Goal: Use online tool/utility: Utilize a website feature to perform a specific function

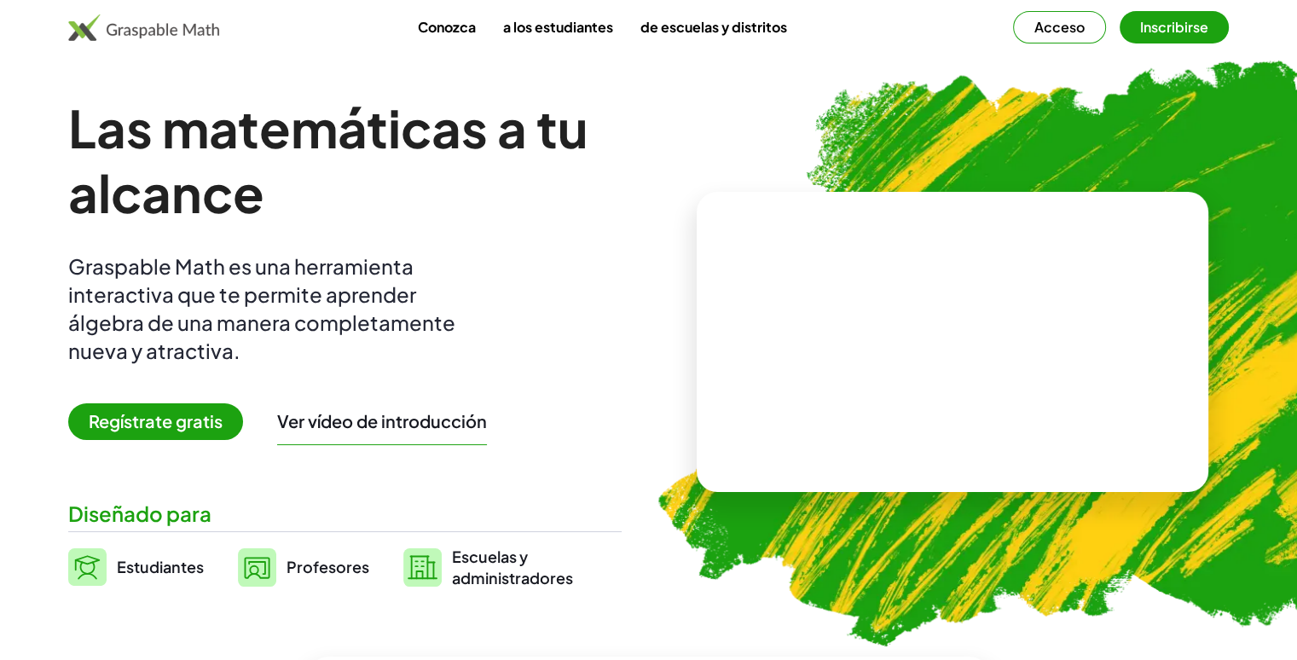
click at [324, 562] on font "Profesores" at bounding box center [327, 567] width 83 height 20
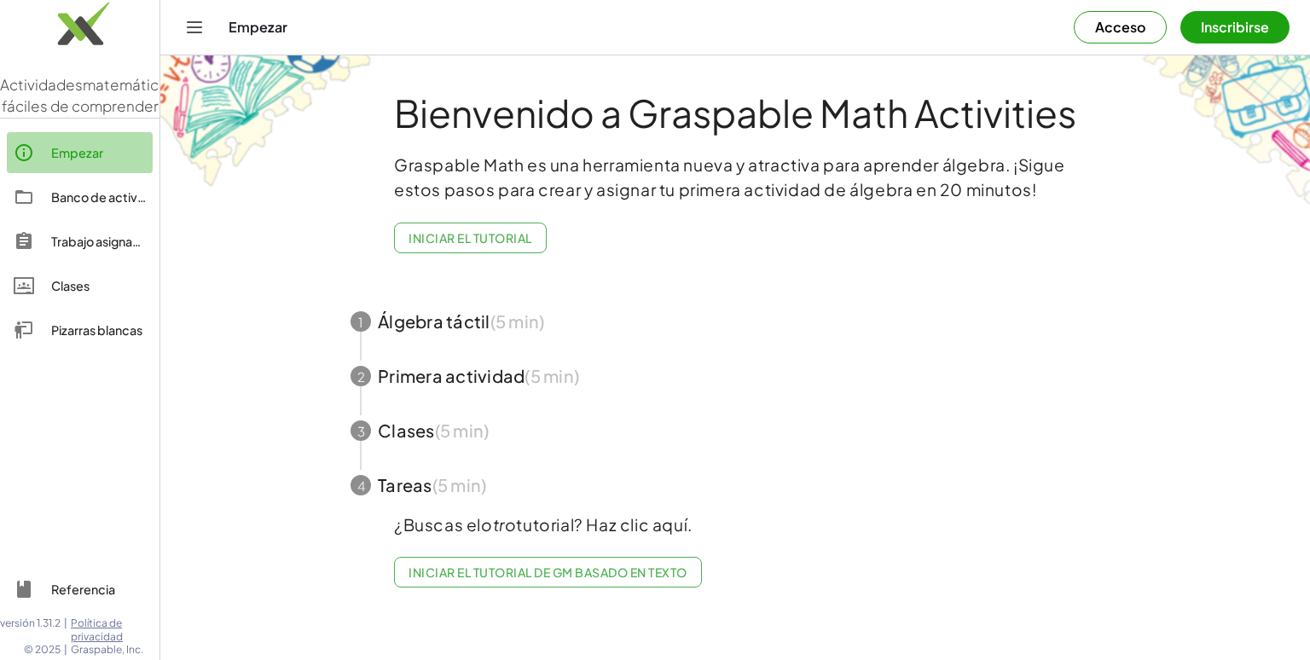
click at [84, 163] on div "Empezar" at bounding box center [98, 152] width 95 height 20
click at [72, 338] on font "Pizarras blancas" at bounding box center [96, 329] width 91 height 15
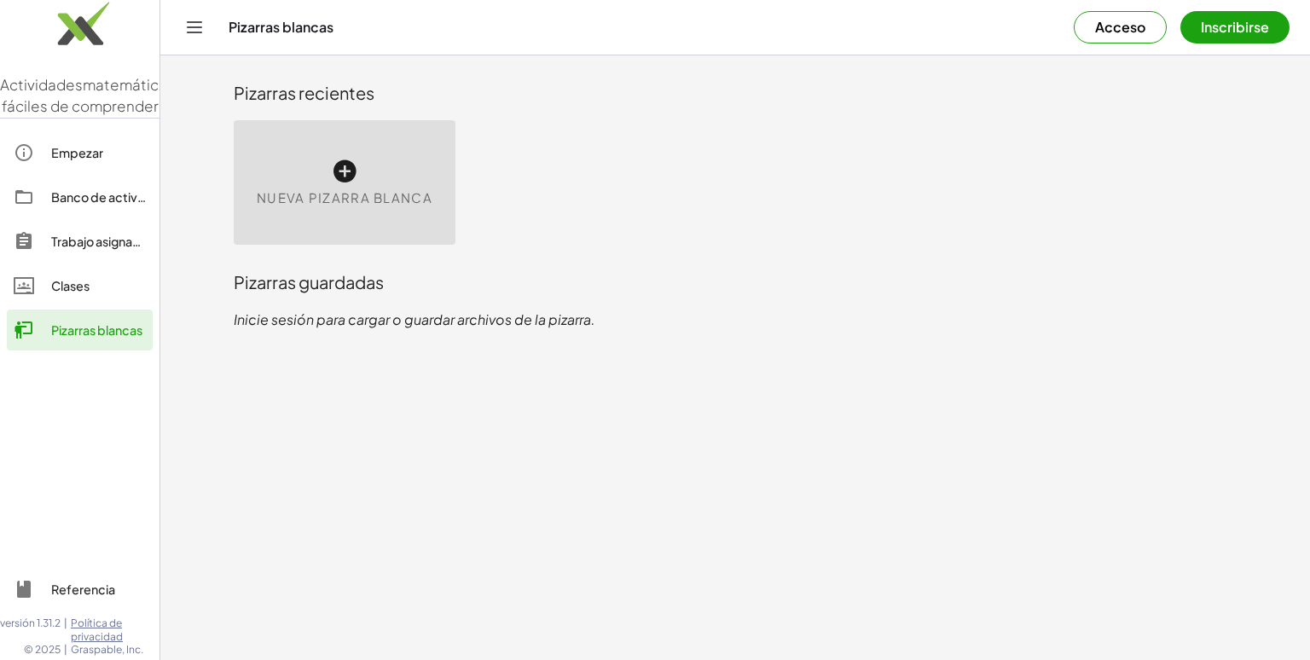
click at [344, 173] on icon at bounding box center [344, 171] width 27 height 27
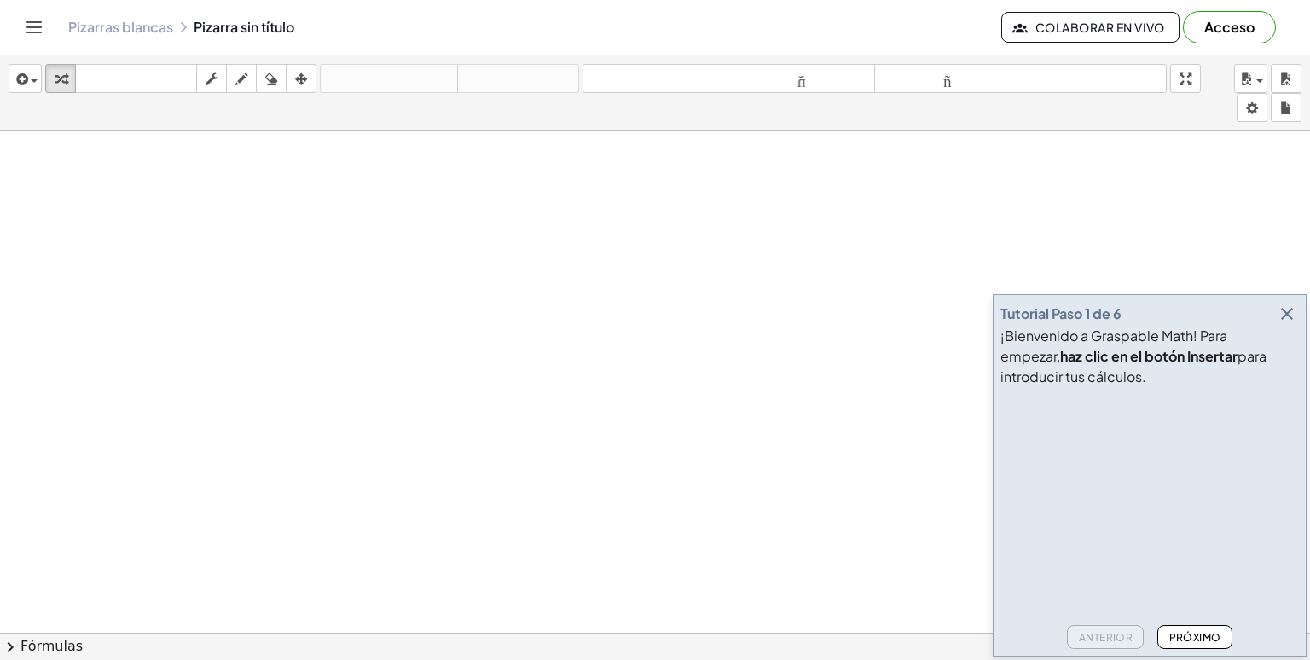
click at [1197, 407] on video at bounding box center [1128, 458] width 256 height 128
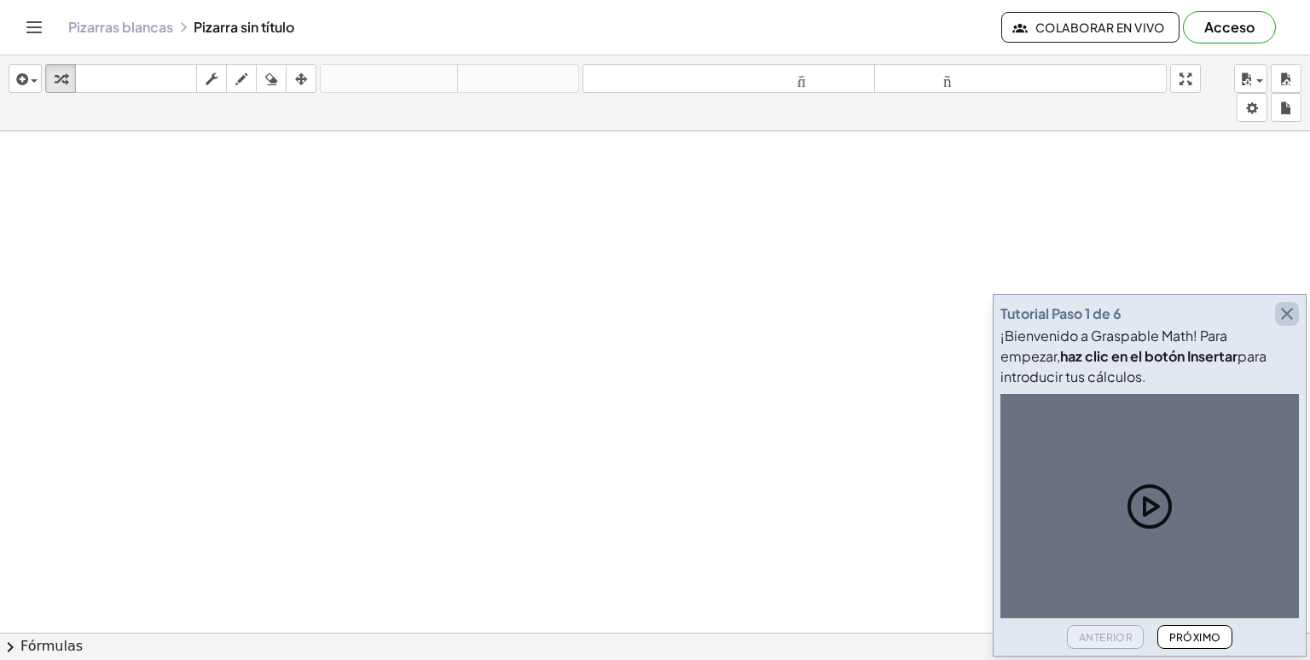
click at [1289, 318] on icon "button" at bounding box center [1286, 314] width 20 height 20
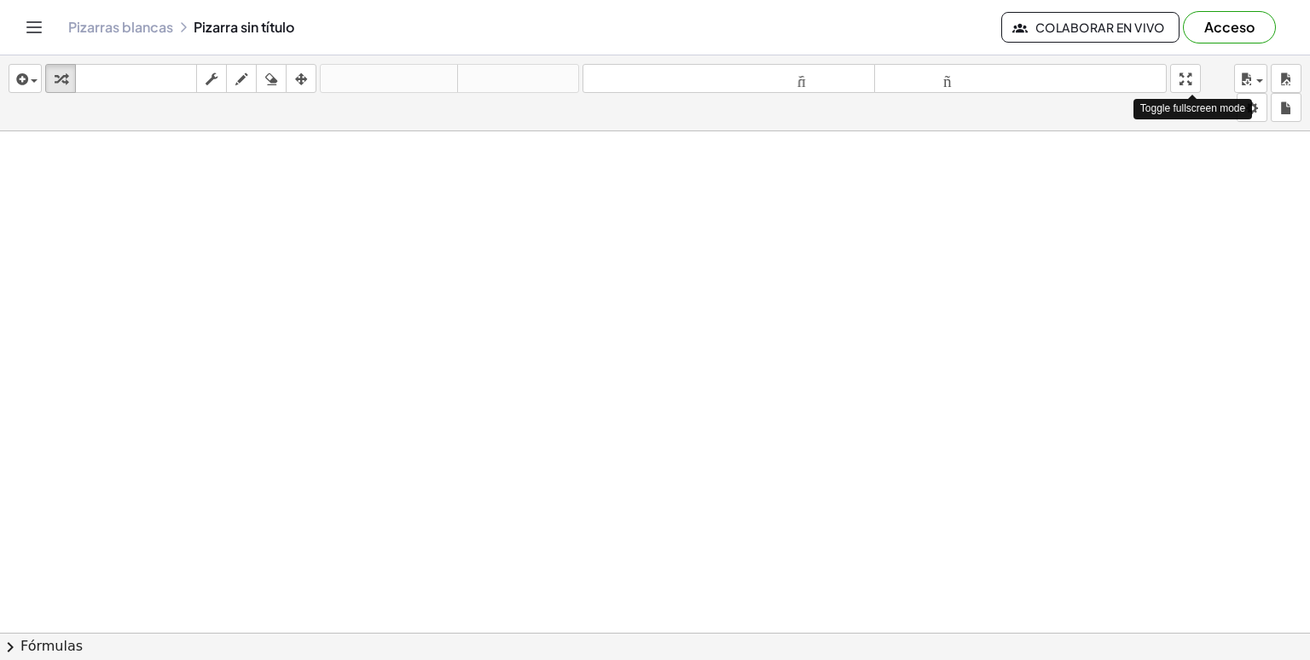
drag, startPoint x: 1196, startPoint y: 83, endPoint x: 1196, endPoint y: 201, distance: 118.5
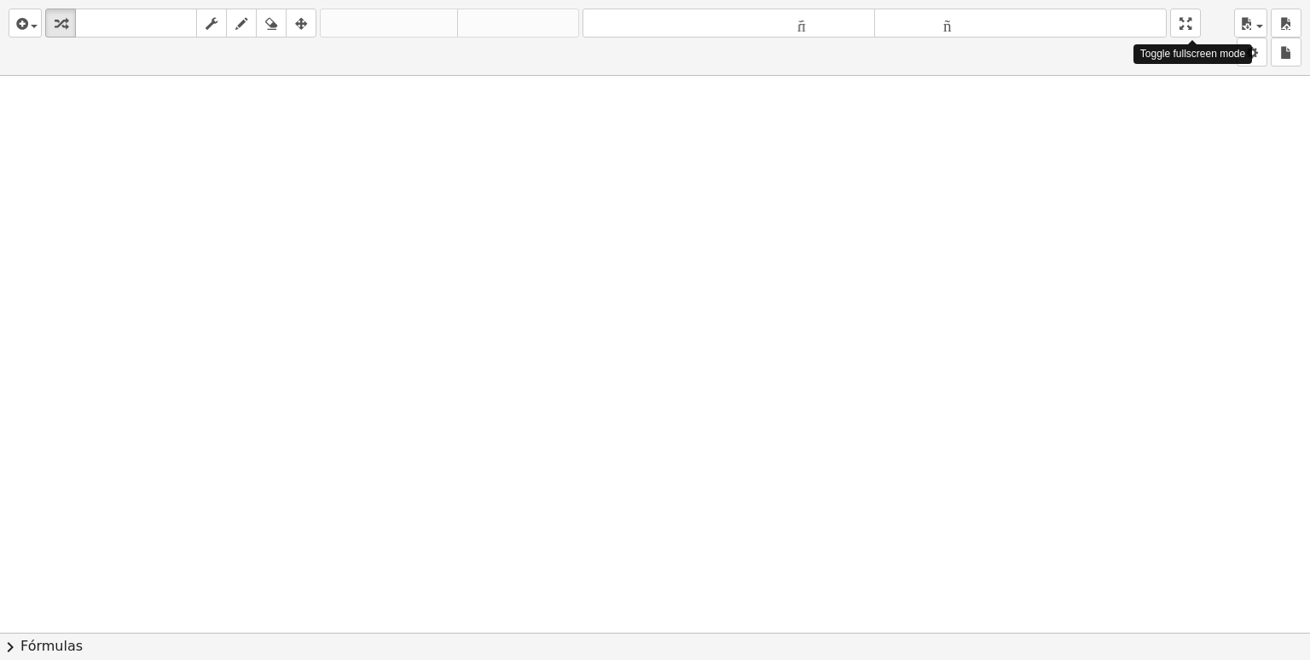
click at [1196, 201] on div "insertar Seleccione uno: Expresión matemática Función Texto Vídeo de YouTube Gr…" at bounding box center [655, 330] width 1310 height 660
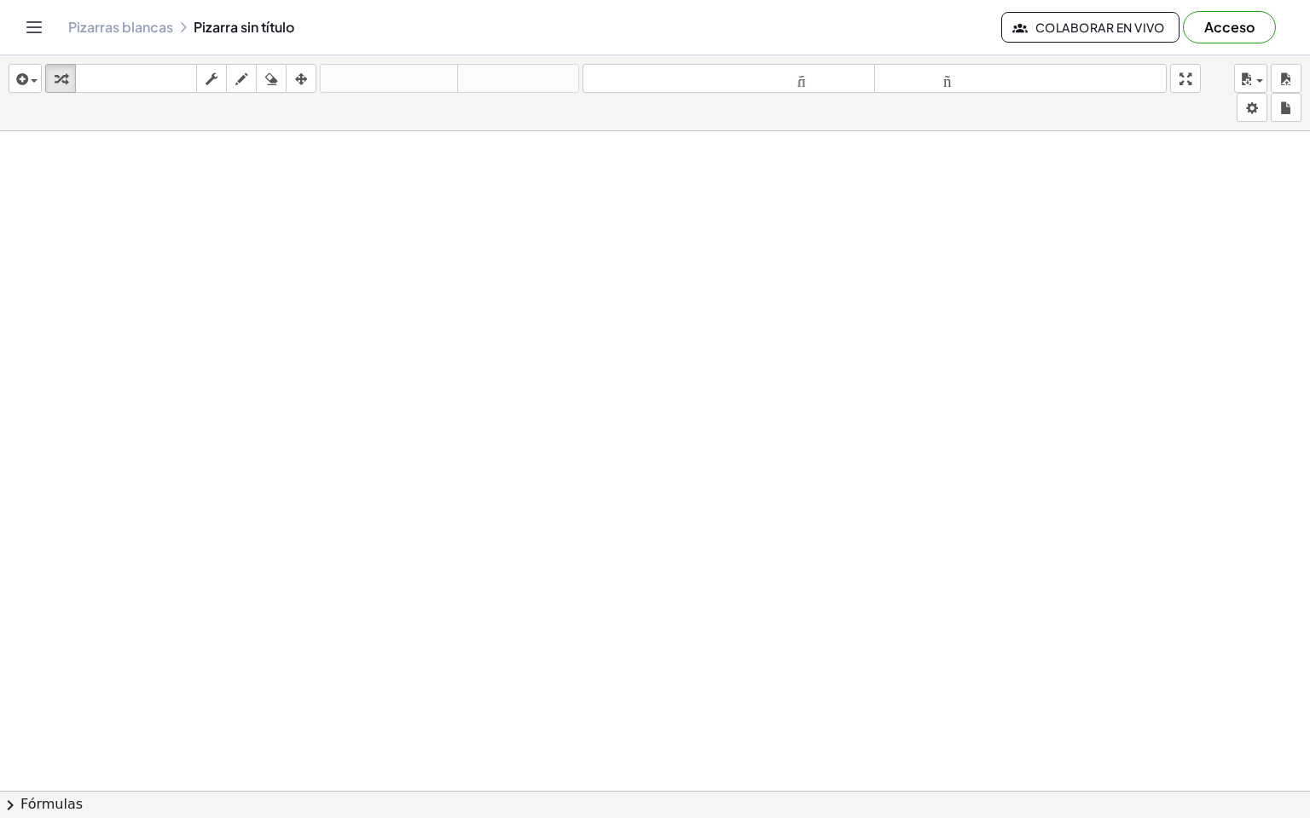
click at [1188, 0] on html "Actividades matemáticas fáciles de comprender Empezar Banco de actividades Trab…" at bounding box center [655, 409] width 1310 height 818
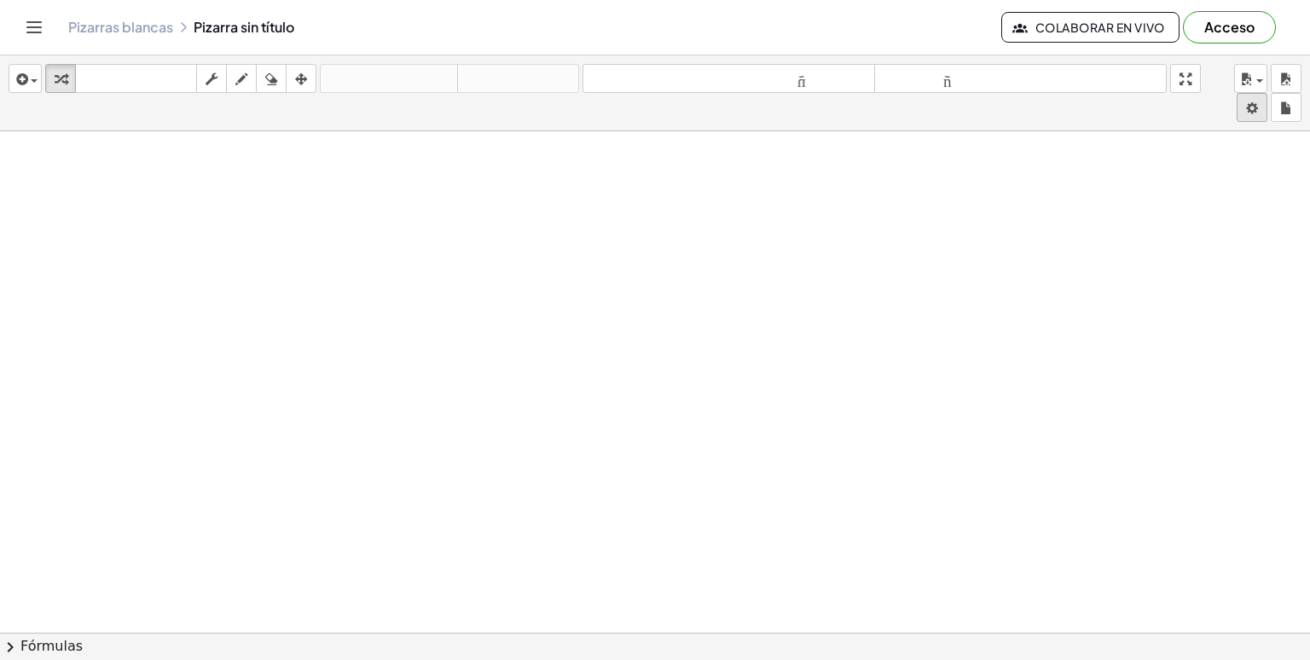
click at [1249, 100] on body "Actividades matemáticas fáciles de comprender Empezar Banco de actividades Trab…" at bounding box center [655, 330] width 1310 height 660
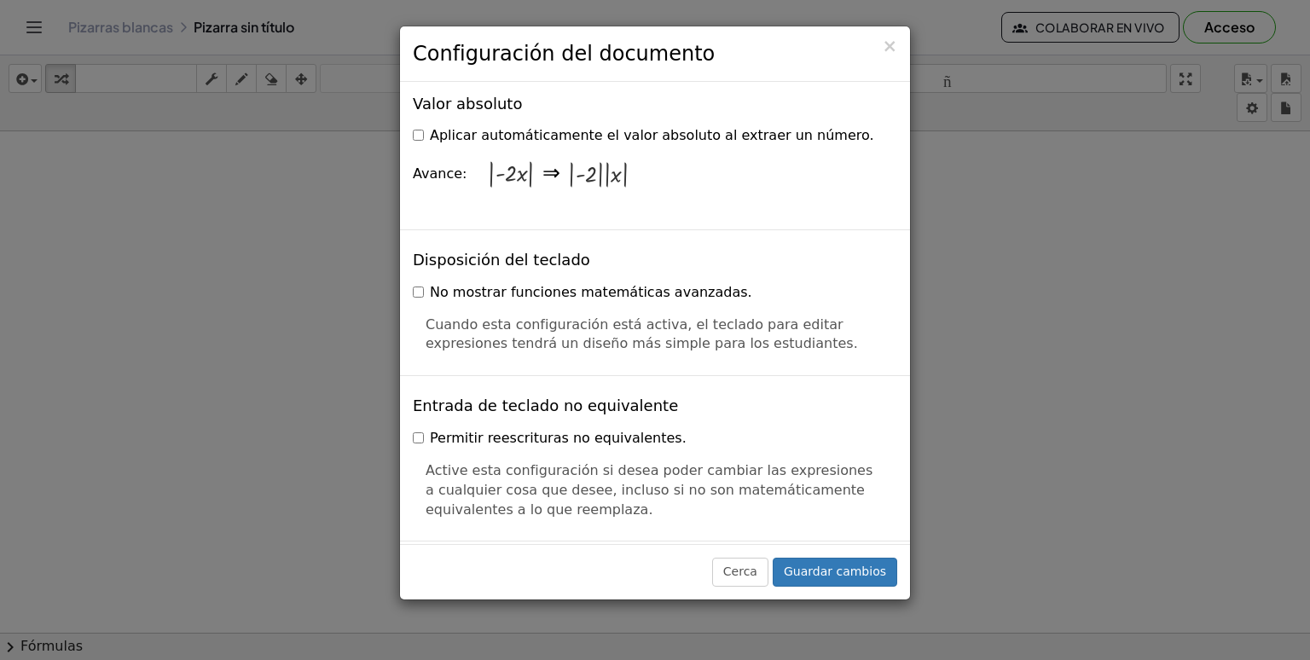
scroll to position [3325, 0]
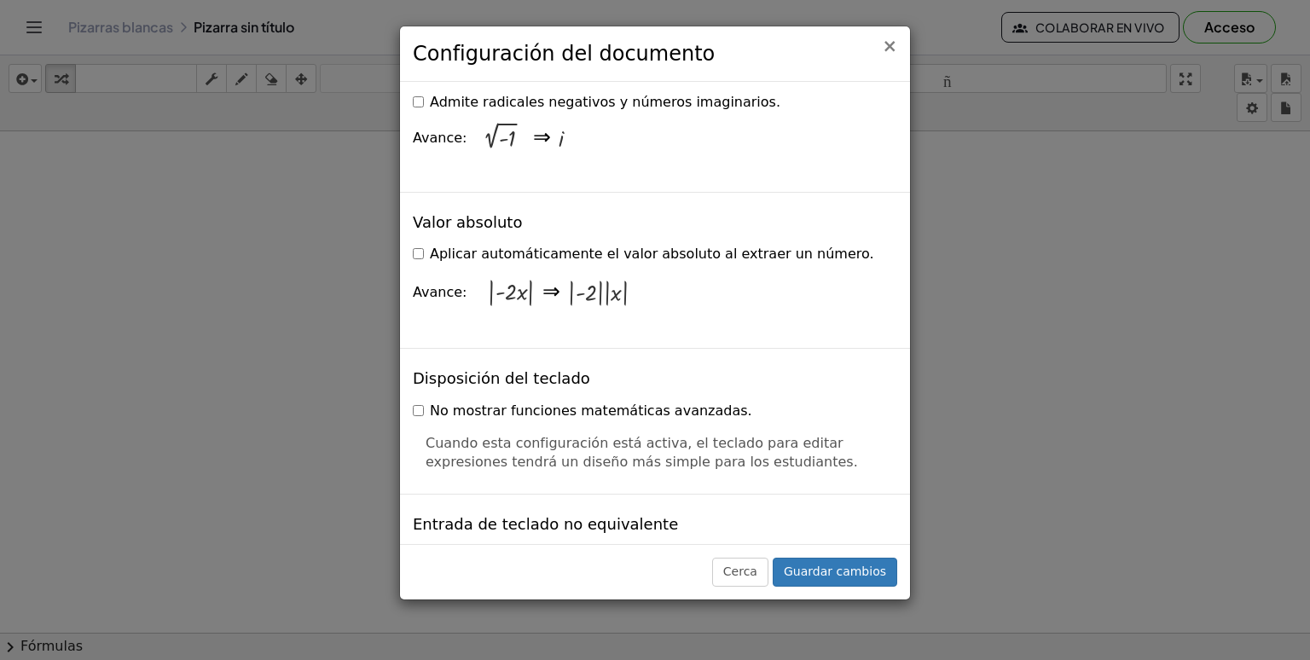
click at [887, 50] on font "×" at bounding box center [889, 46] width 15 height 20
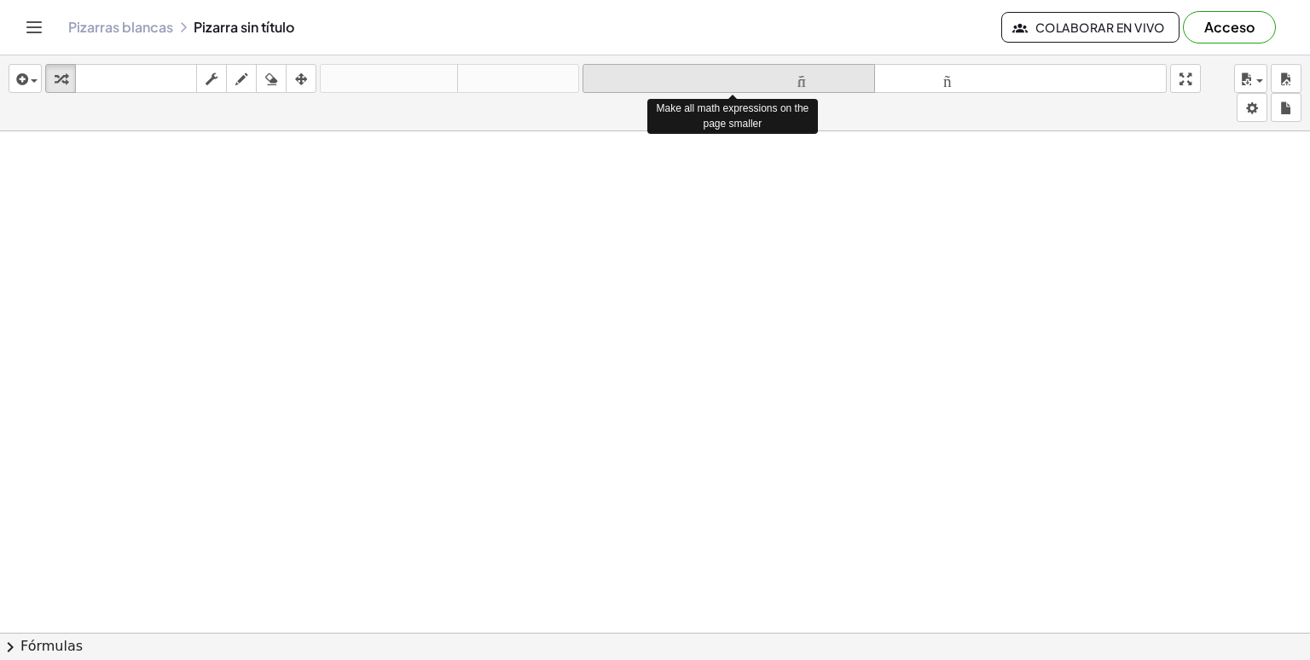
click at [714, 69] on icon "tamaño_del_formato" at bounding box center [729, 79] width 284 height 20
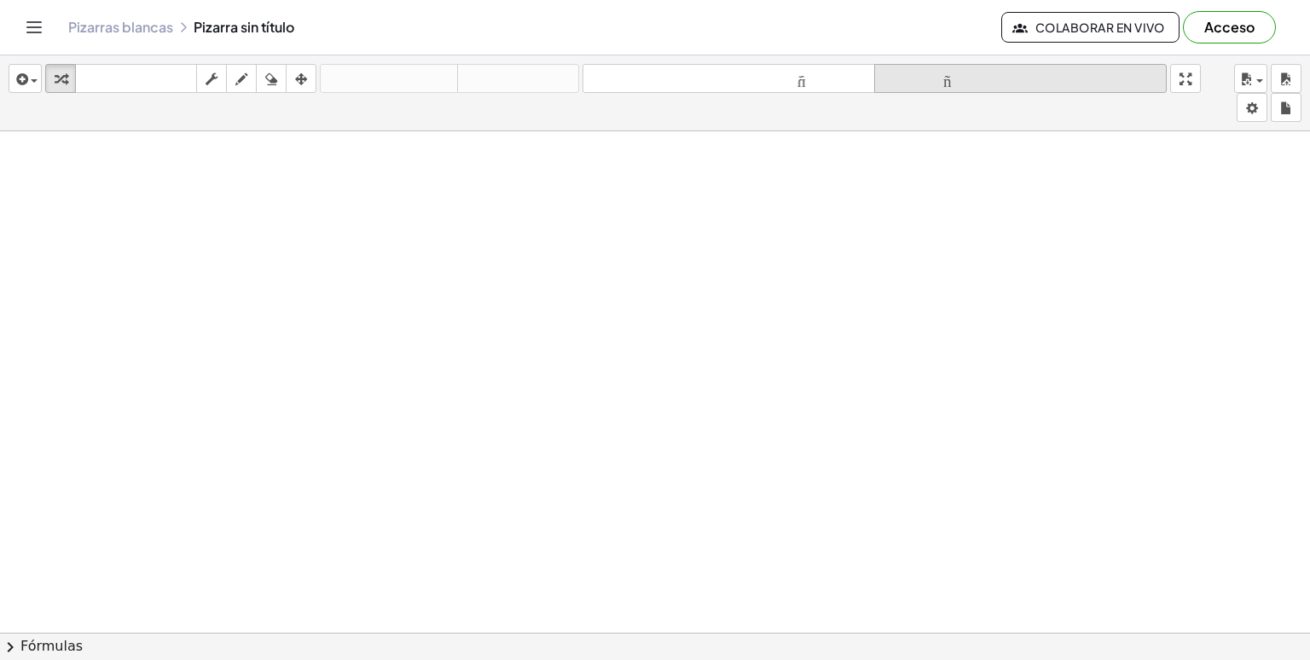
click at [916, 69] on icon "tamaño_del_formato" at bounding box center [1020, 79] width 284 height 20
click at [180, 234] on div at bounding box center [655, 644] width 1310 height 1027
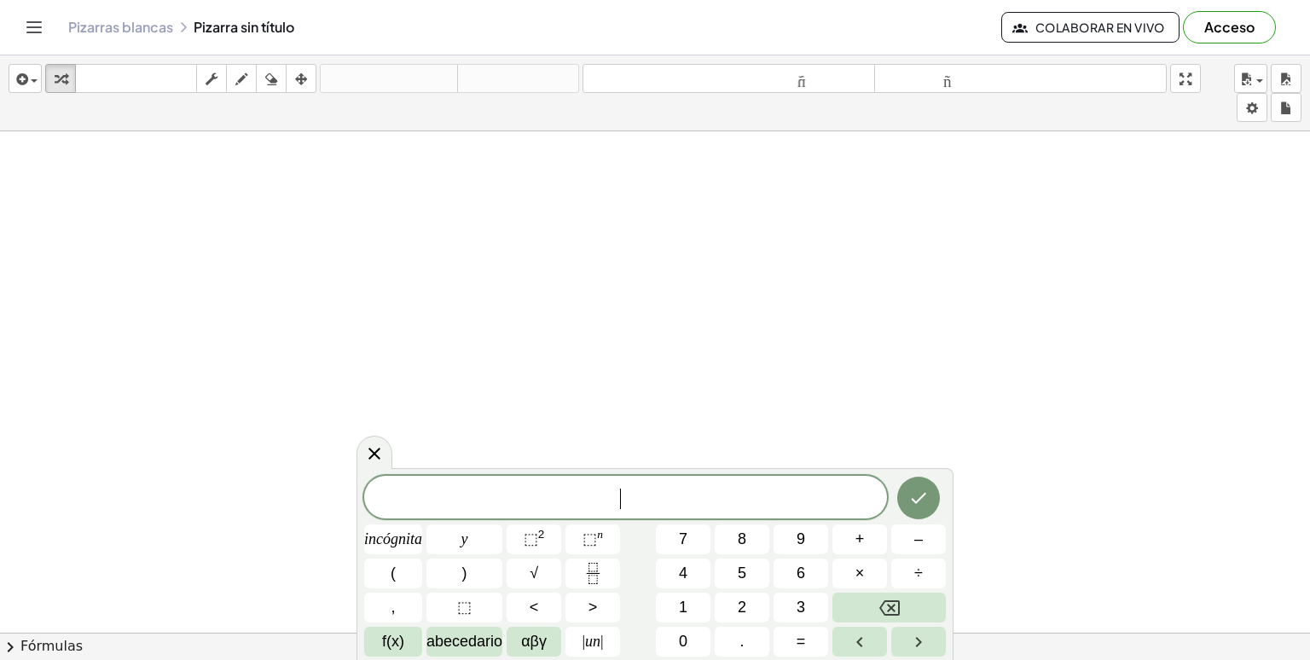
click at [562, 493] on span "​" at bounding box center [625, 499] width 523 height 24
click at [378, 448] on icon at bounding box center [374, 452] width 20 height 20
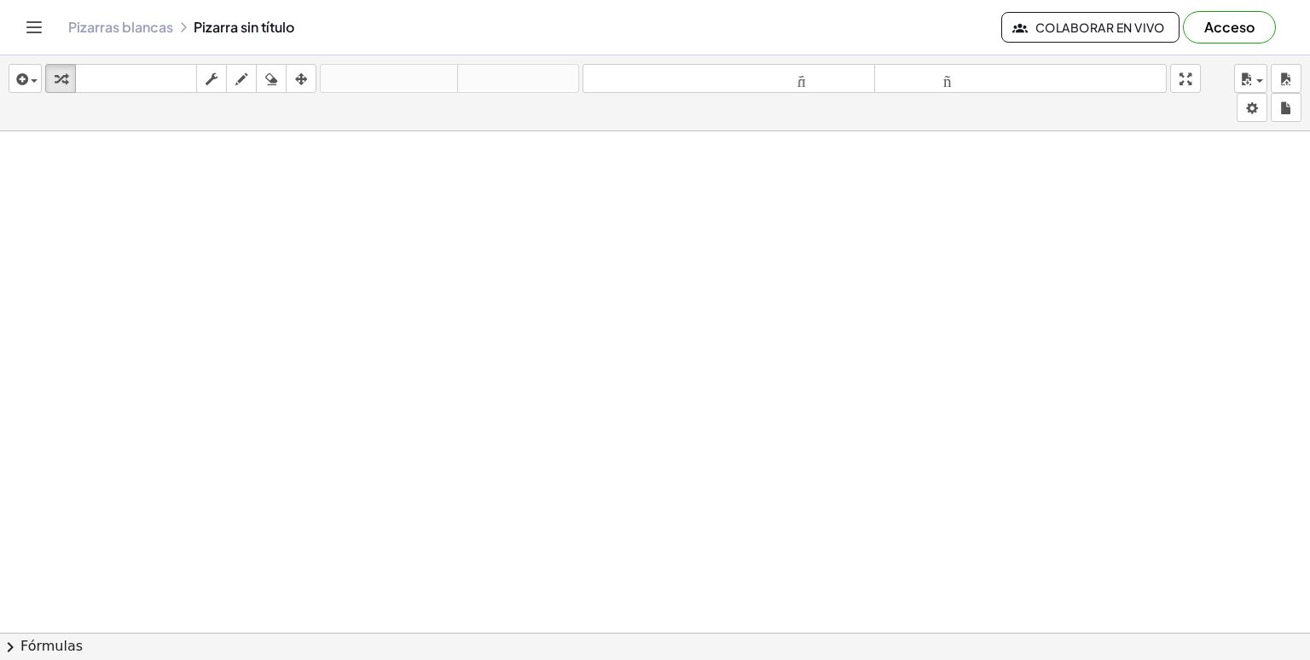
click at [231, 192] on div at bounding box center [655, 644] width 1310 height 1027
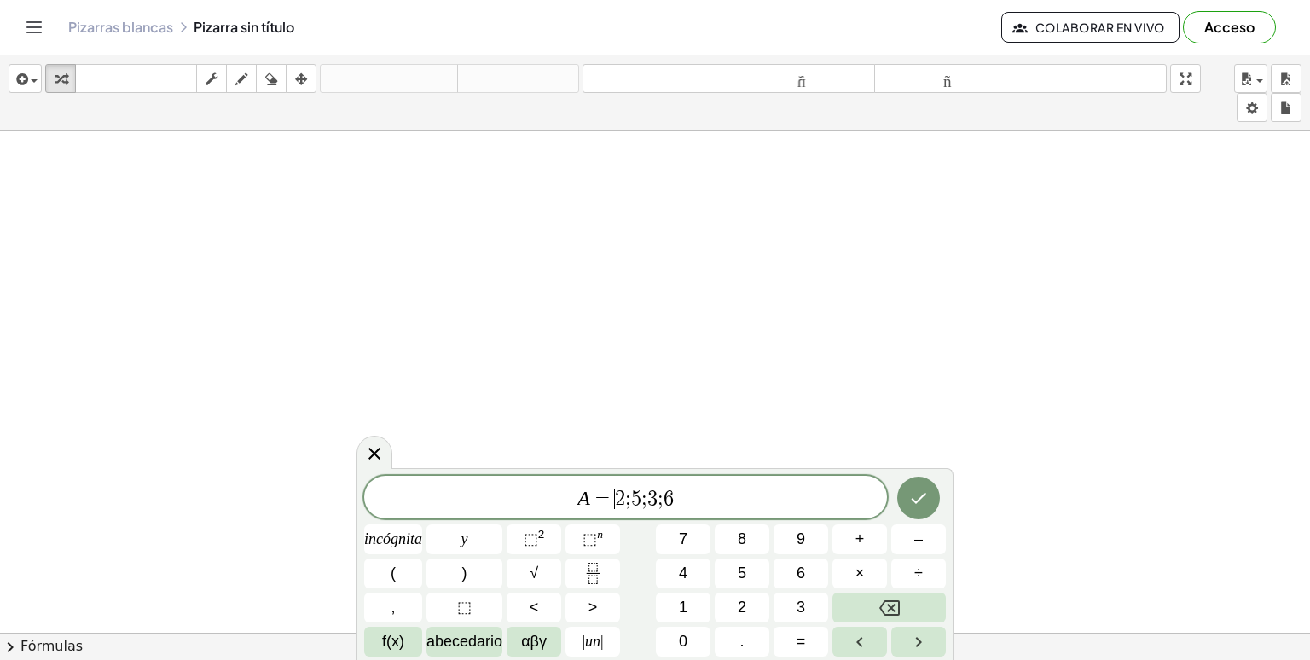
click at [617, 496] on span "2" at bounding box center [620, 499] width 10 height 20
click at [917, 494] on icon "Hecho" at bounding box center [918, 498] width 20 height 20
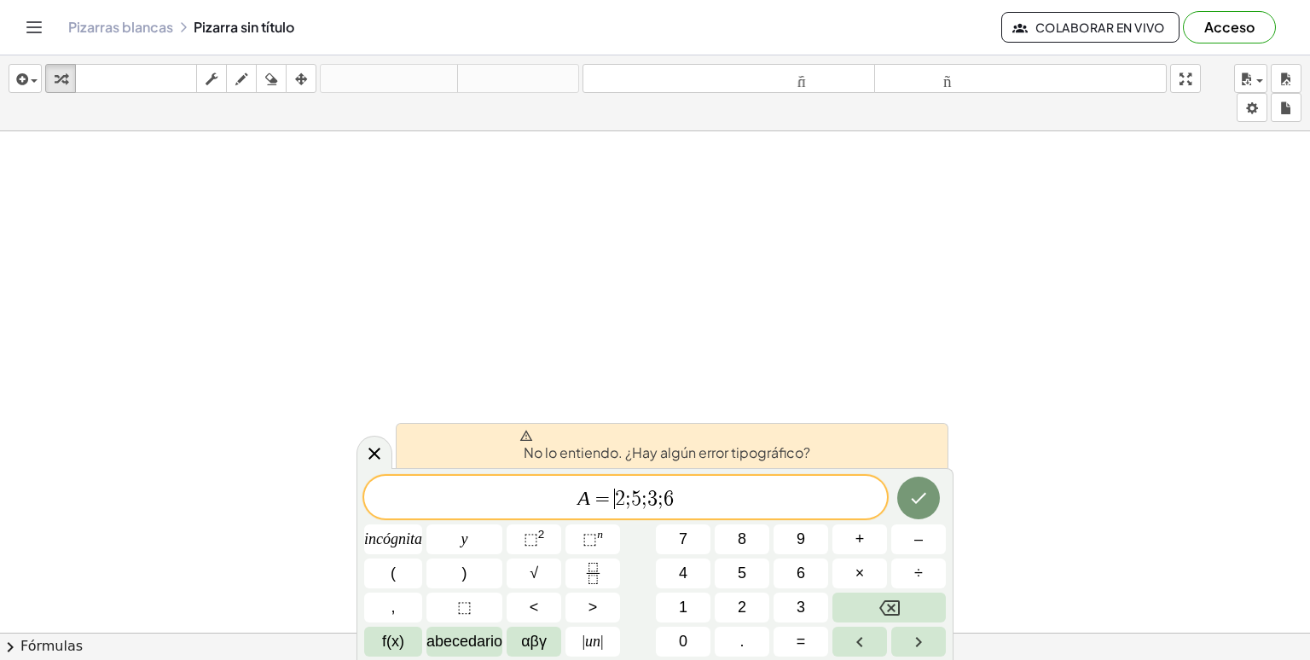
click at [617, 500] on span "2" at bounding box center [620, 499] width 10 height 20
click at [924, 645] on icon "Flecha derecha" at bounding box center [918, 642] width 20 height 20
click at [611, 500] on span "=" at bounding box center [602, 499] width 25 height 20
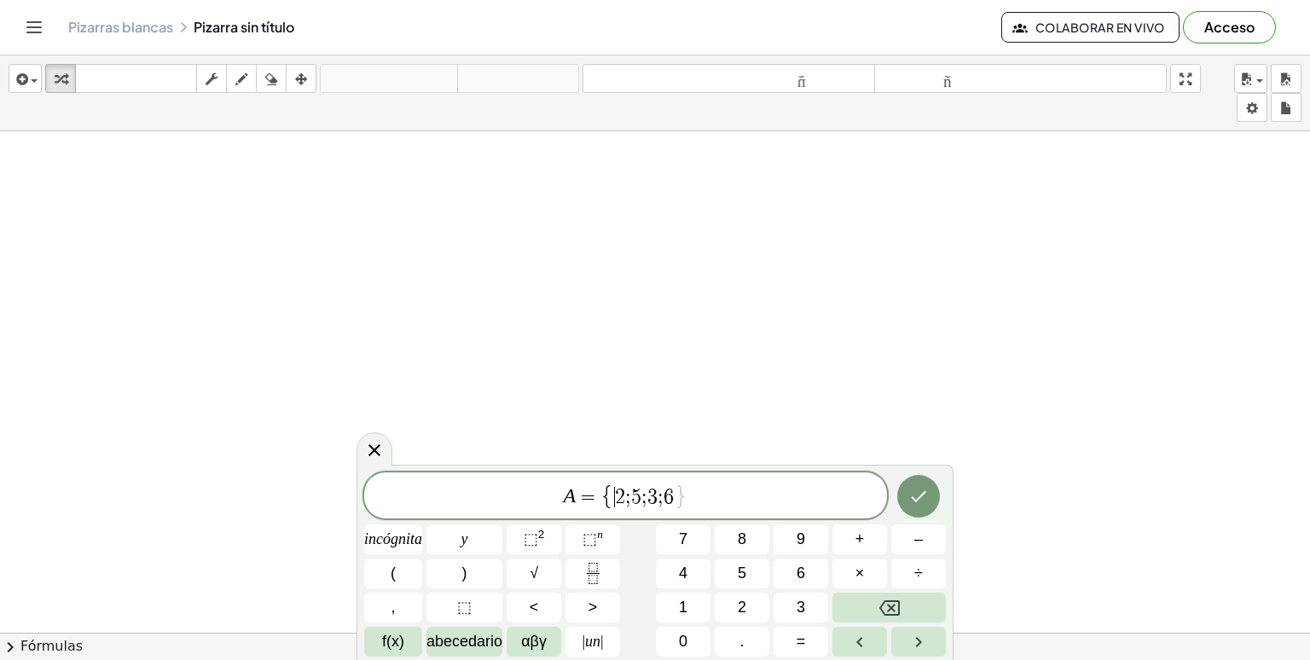
click at [716, 503] on span "A = { ​ 2 ; 5 ; 3 ; 6 }" at bounding box center [625, 497] width 523 height 28
click at [927, 495] on icon "Hecho" at bounding box center [918, 496] width 20 height 20
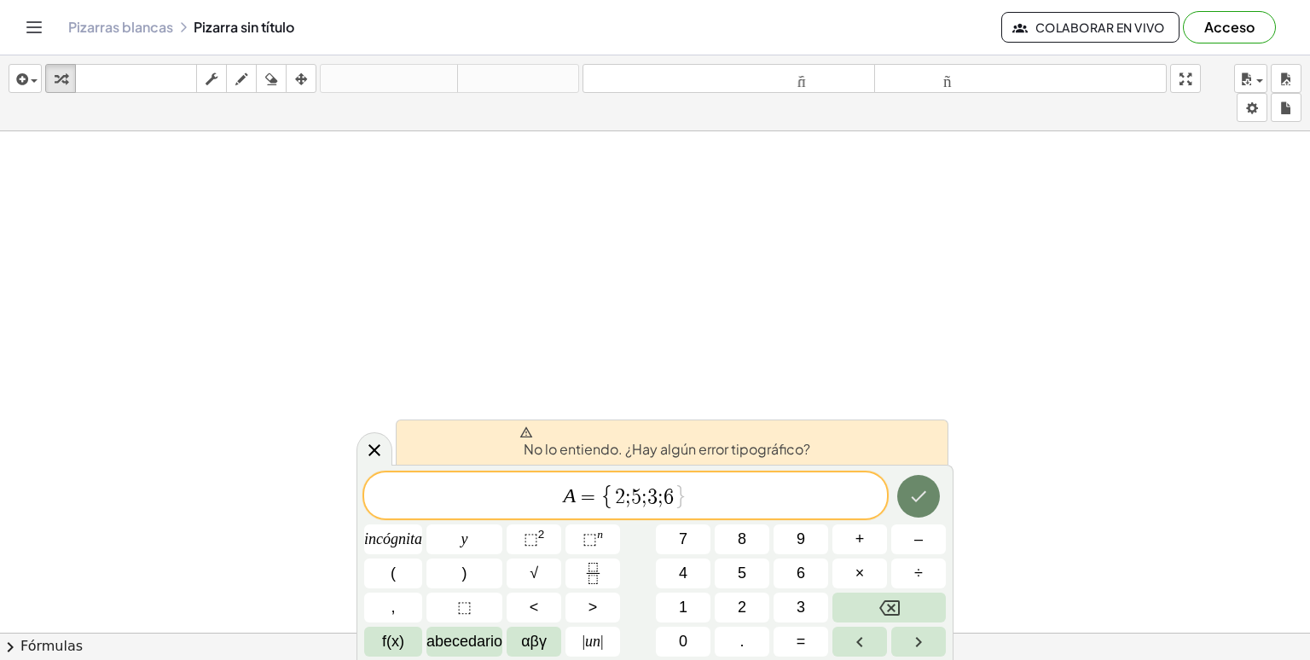
click at [922, 505] on icon "Hecho" at bounding box center [918, 496] width 20 height 20
click at [556, 509] on span "A = { 2 ; 5 ; 3 ; 6 ​ }" at bounding box center [625, 497] width 523 height 28
click at [692, 497] on span "​ A = { 2 ; 5 ; 3 ; 6 }" at bounding box center [625, 497] width 523 height 28
click at [692, 497] on span "A = { 2 ; 5 ; 3 ; 6 } ​" at bounding box center [625, 497] width 523 height 28
click at [913, 494] on icon "Hecho" at bounding box center [918, 496] width 20 height 20
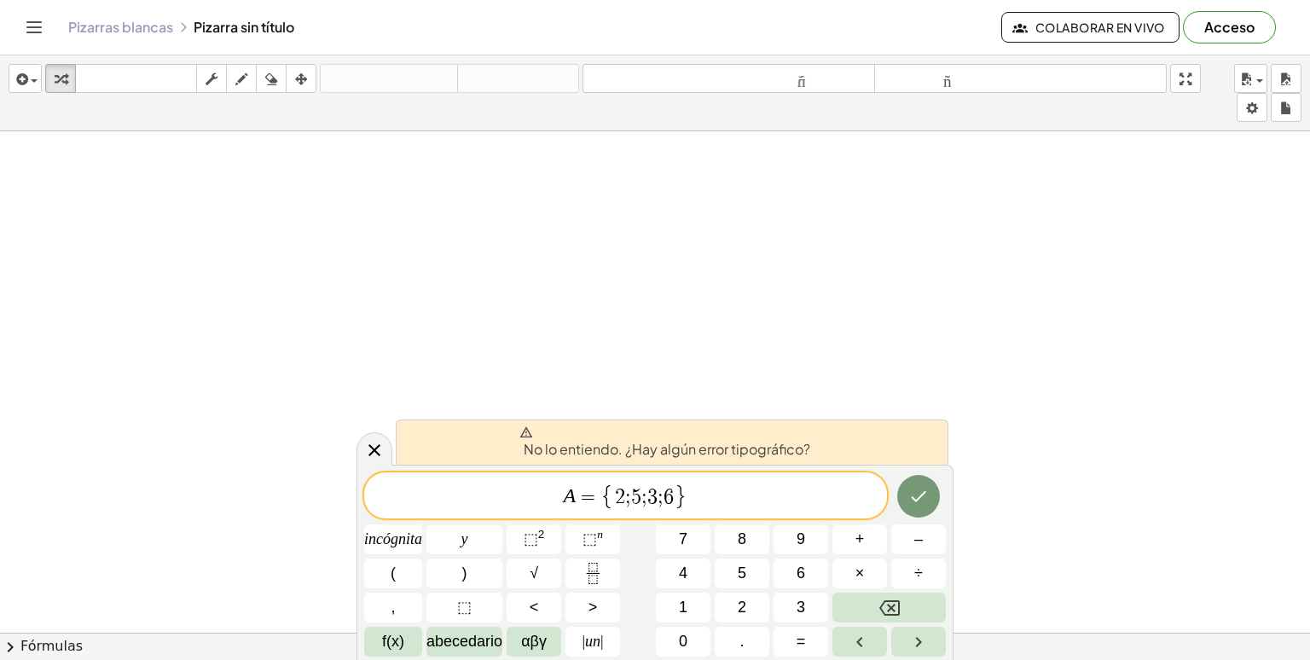
click at [525, 434] on icon at bounding box center [526, 432] width 14 height 14
click at [376, 447] on icon at bounding box center [374, 450] width 12 height 12
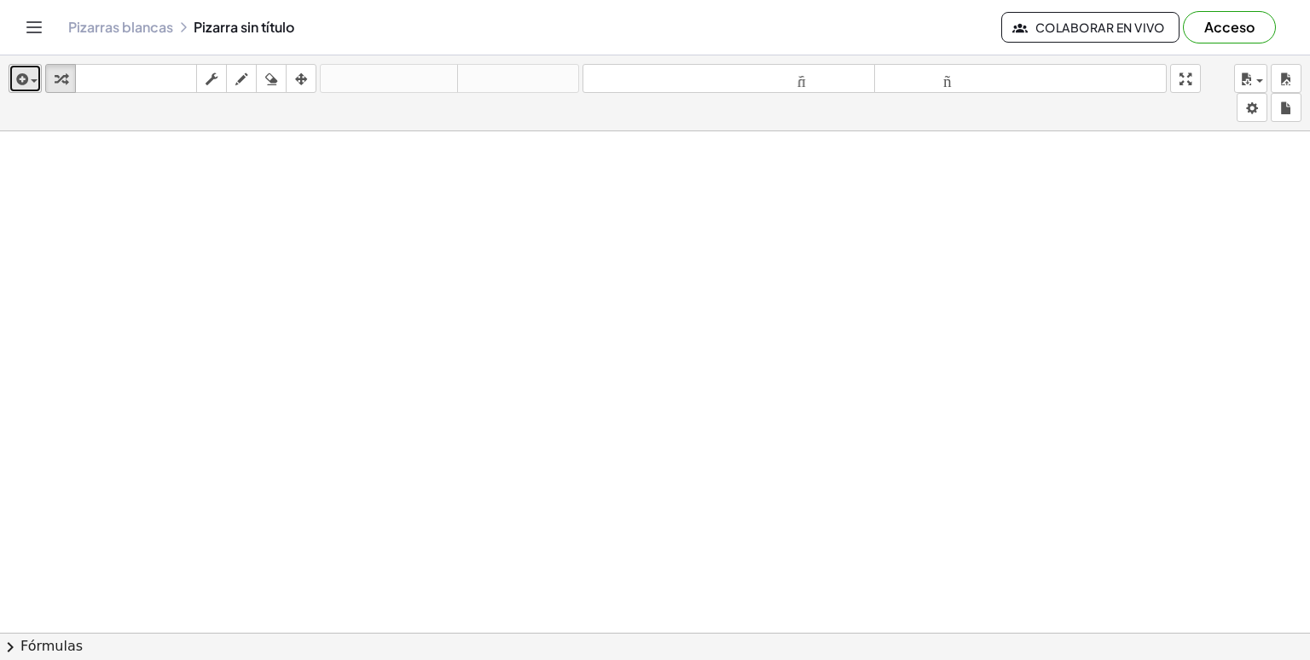
click at [23, 82] on icon "button" at bounding box center [20, 79] width 15 height 20
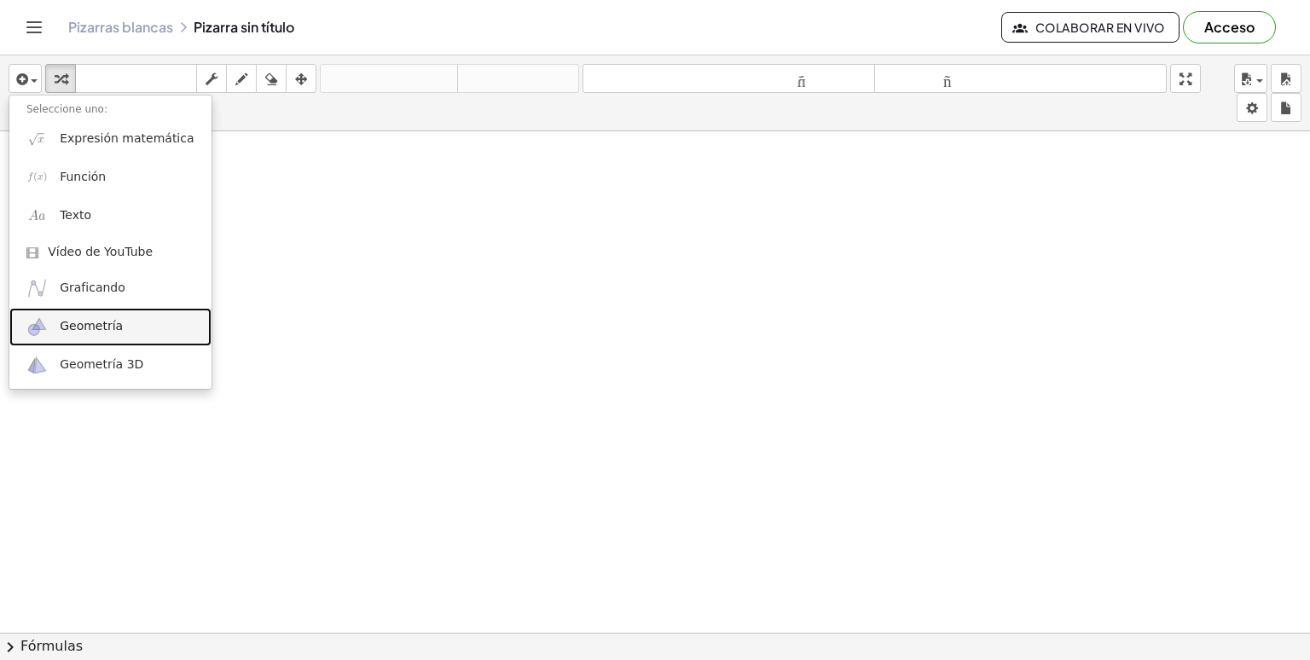
click at [112, 324] on font "Geometría" at bounding box center [91, 326] width 63 height 14
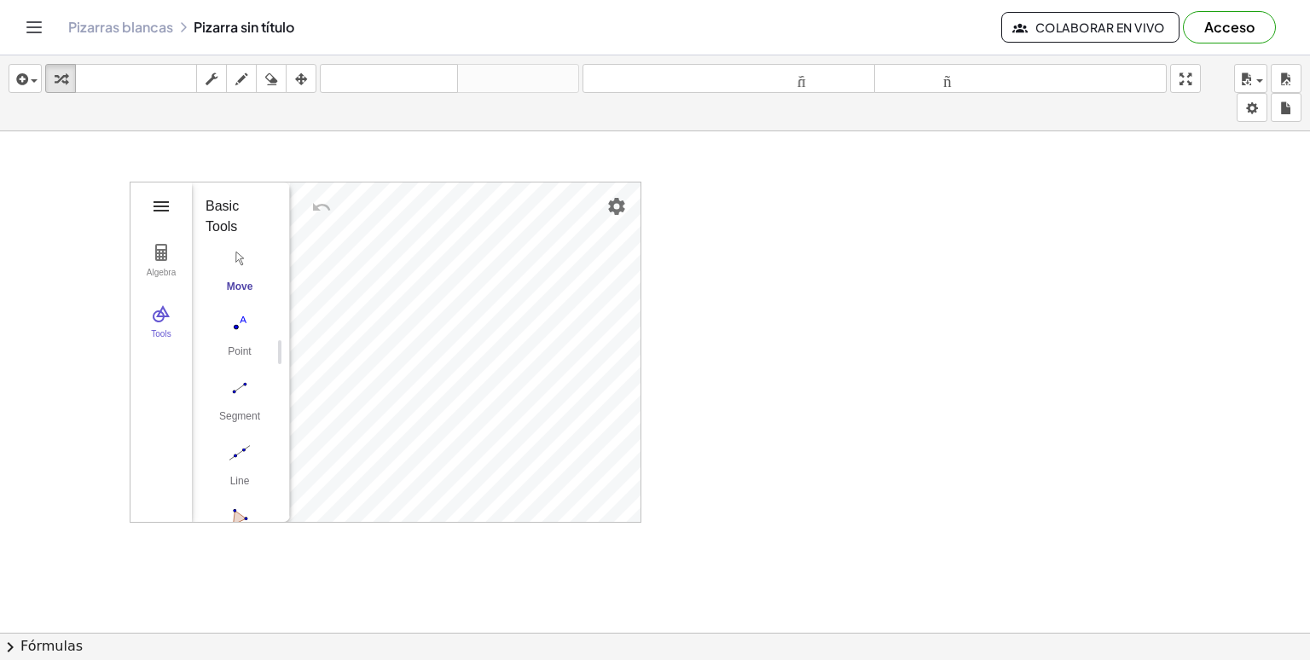
click at [165, 211] on img "Geometry" at bounding box center [161, 206] width 20 height 20
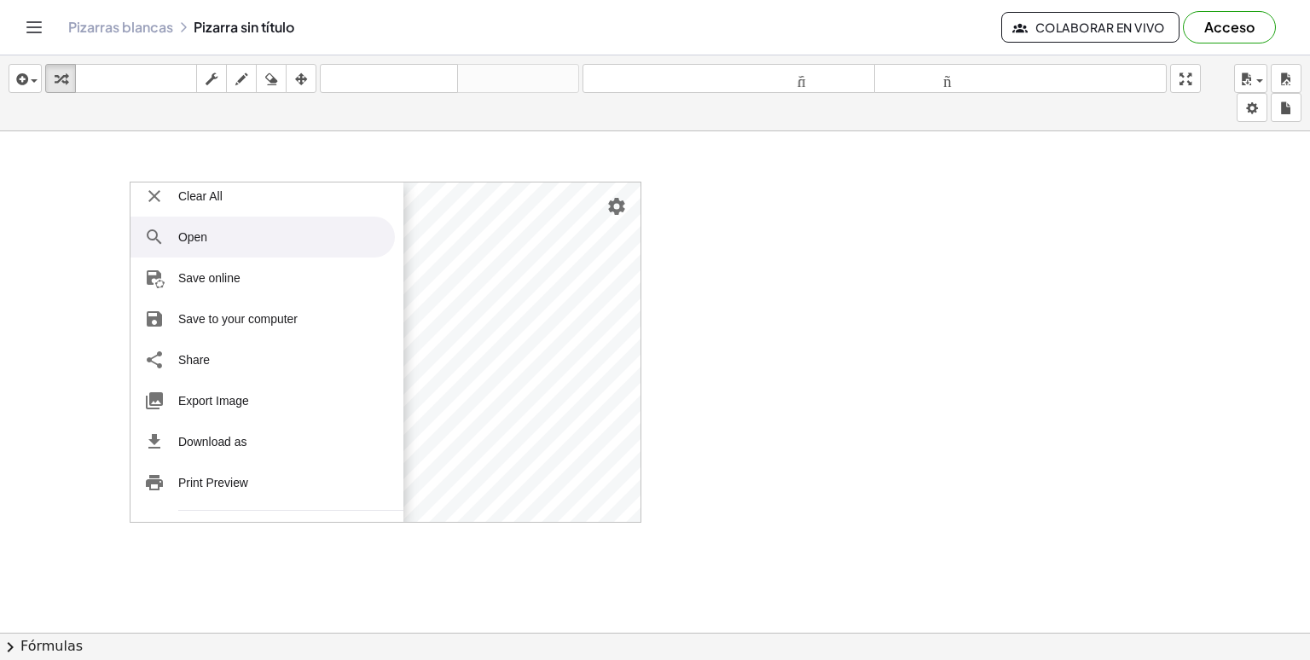
scroll to position [85, 0]
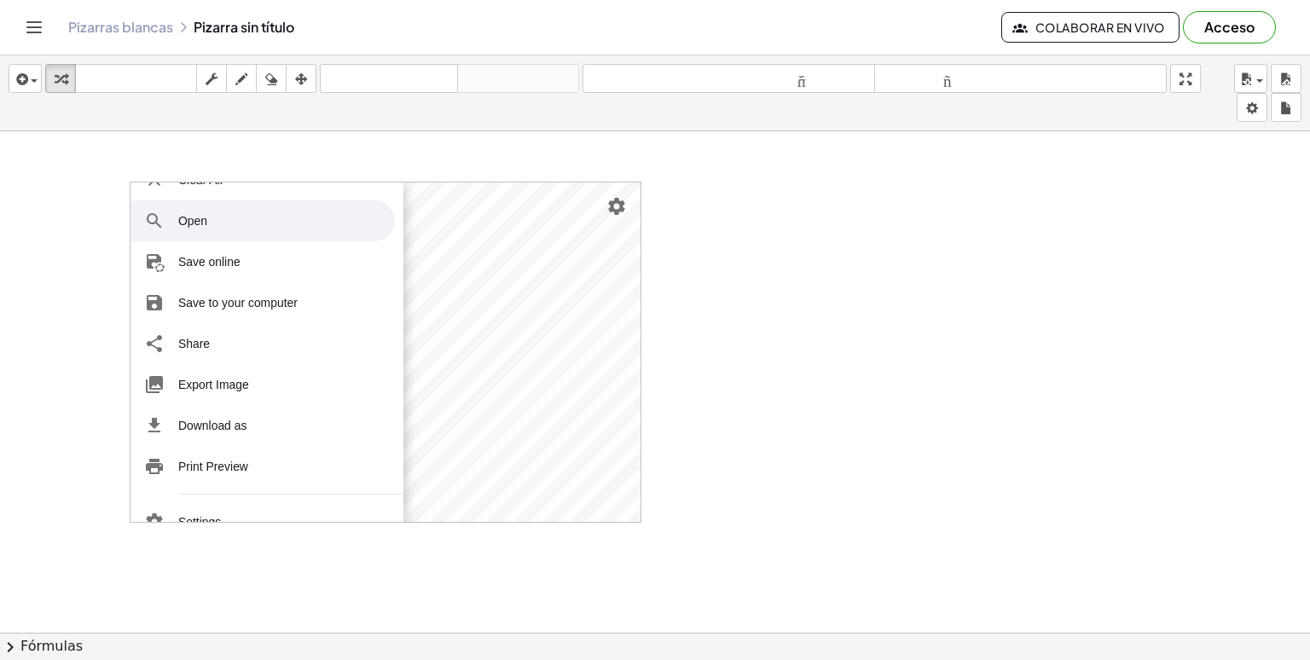
click at [863, 248] on div at bounding box center [655, 644] width 1310 height 1027
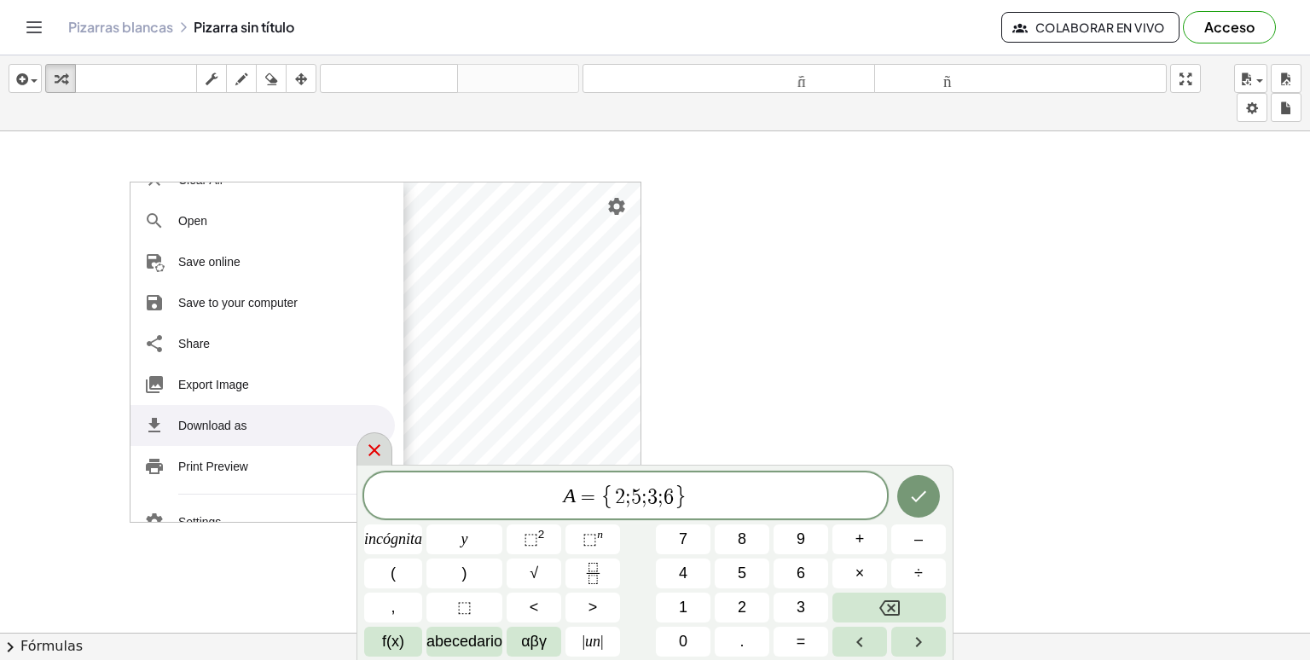
click at [373, 448] on icon at bounding box center [374, 450] width 12 height 12
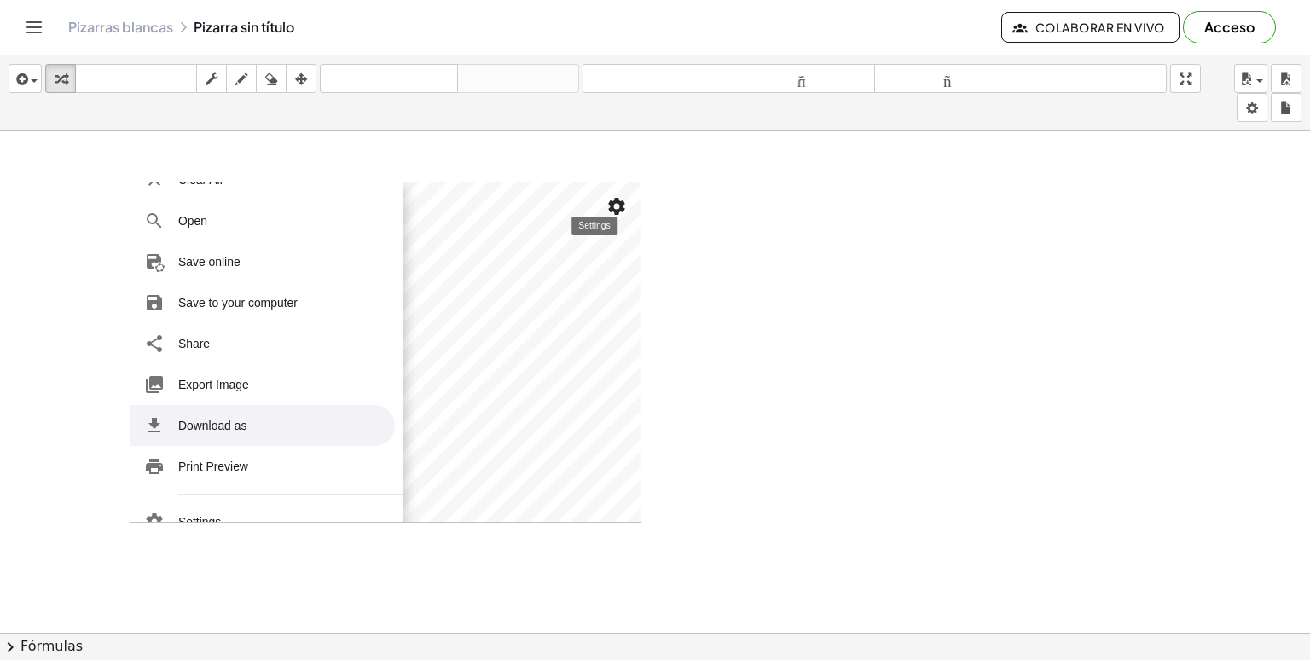
click at [612, 202] on img "Settings" at bounding box center [616, 206] width 20 height 20
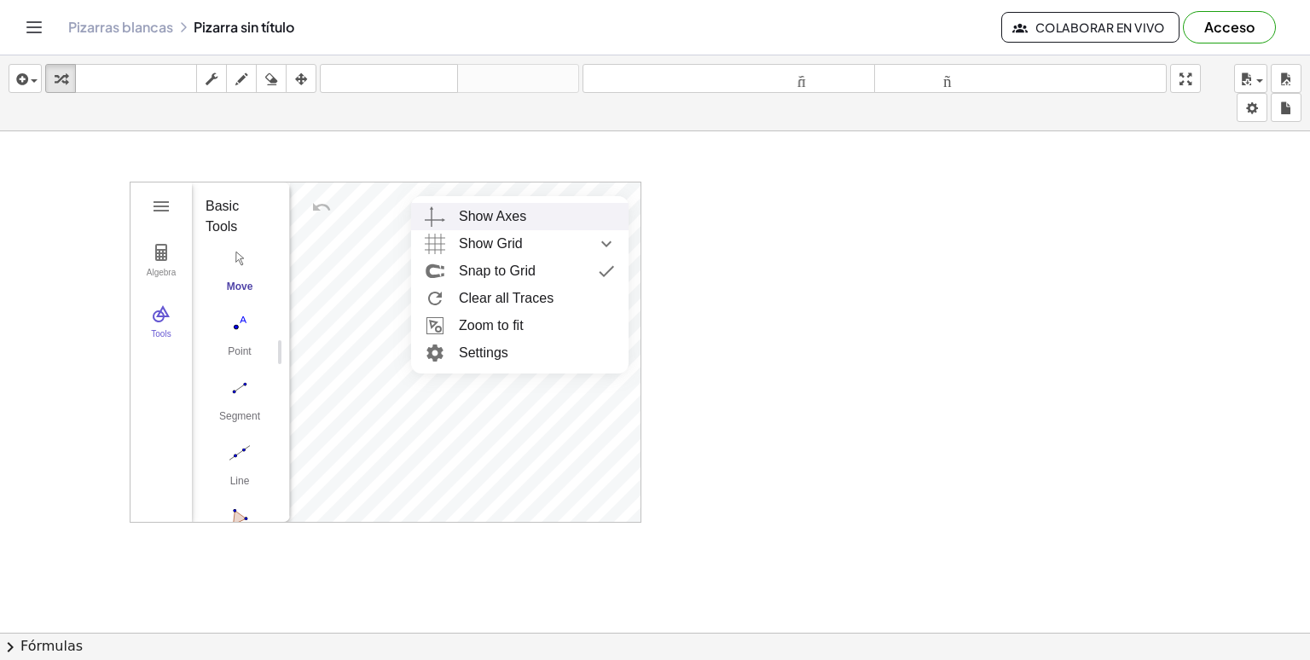
click at [64, 434] on div at bounding box center [655, 644] width 1310 height 1027
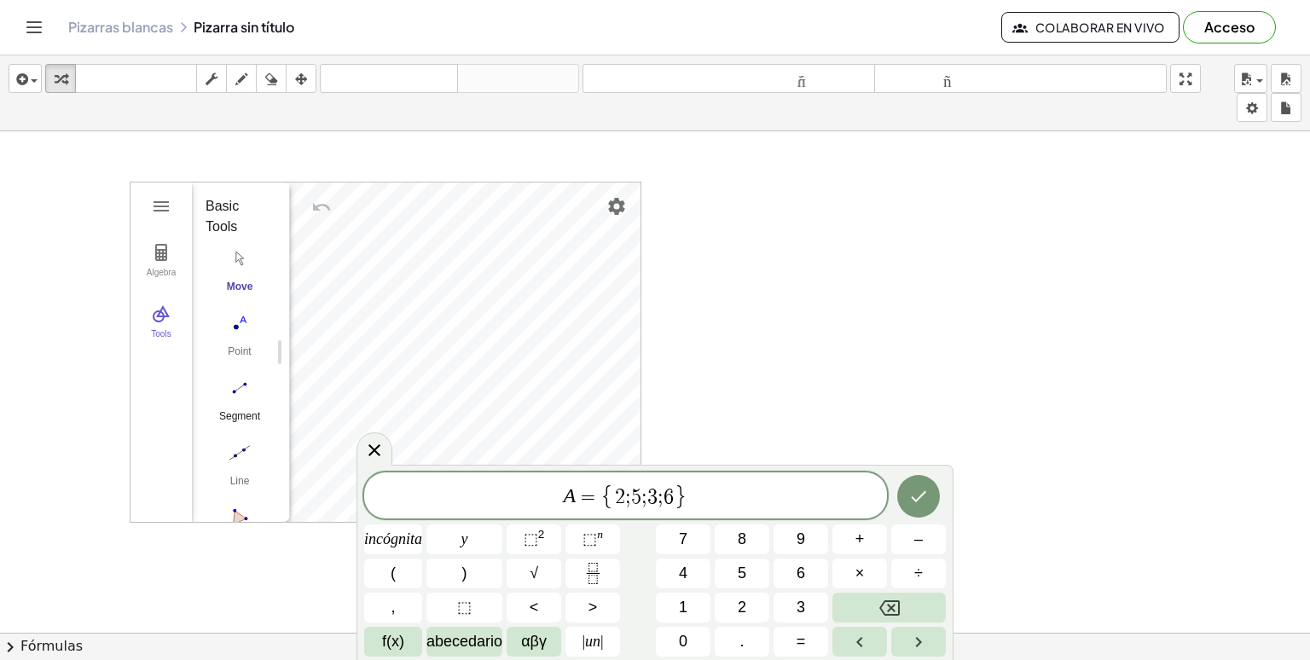
click at [246, 390] on img "Segment. Select two points or positions" at bounding box center [239, 387] width 68 height 27
click at [385, 445] on div at bounding box center [374, 448] width 36 height 33
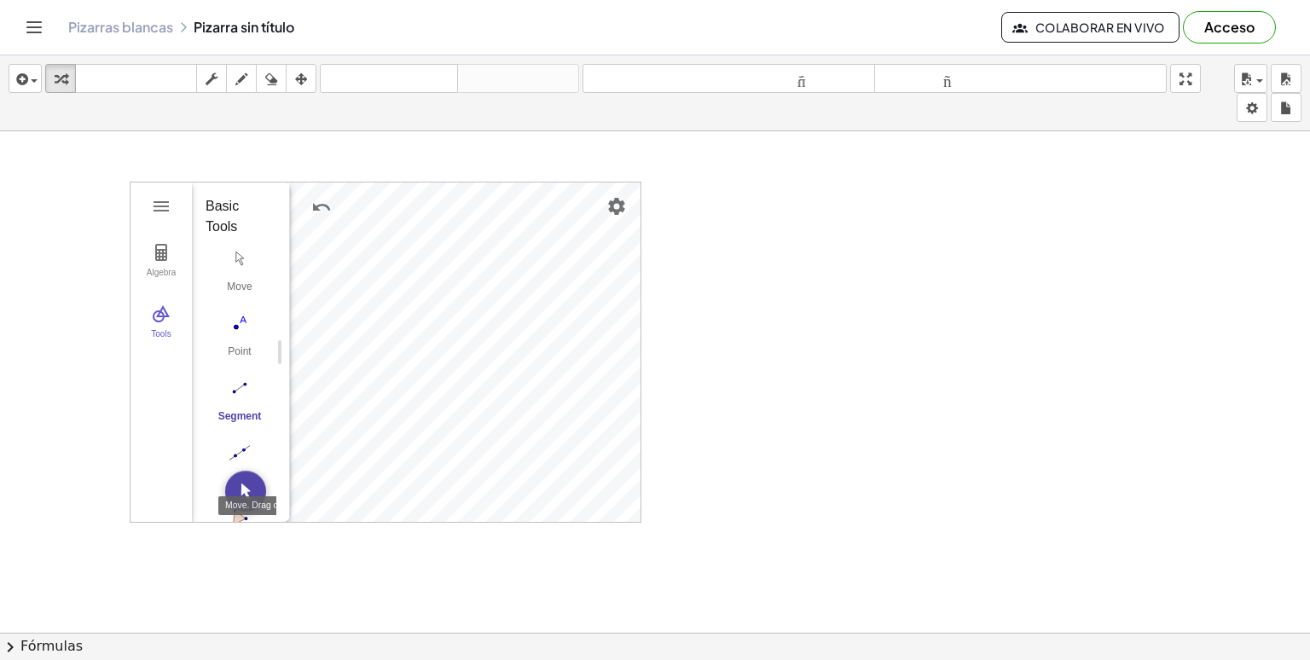
click at [242, 488] on img "Move. Drag or select object" at bounding box center [245, 491] width 41 height 41
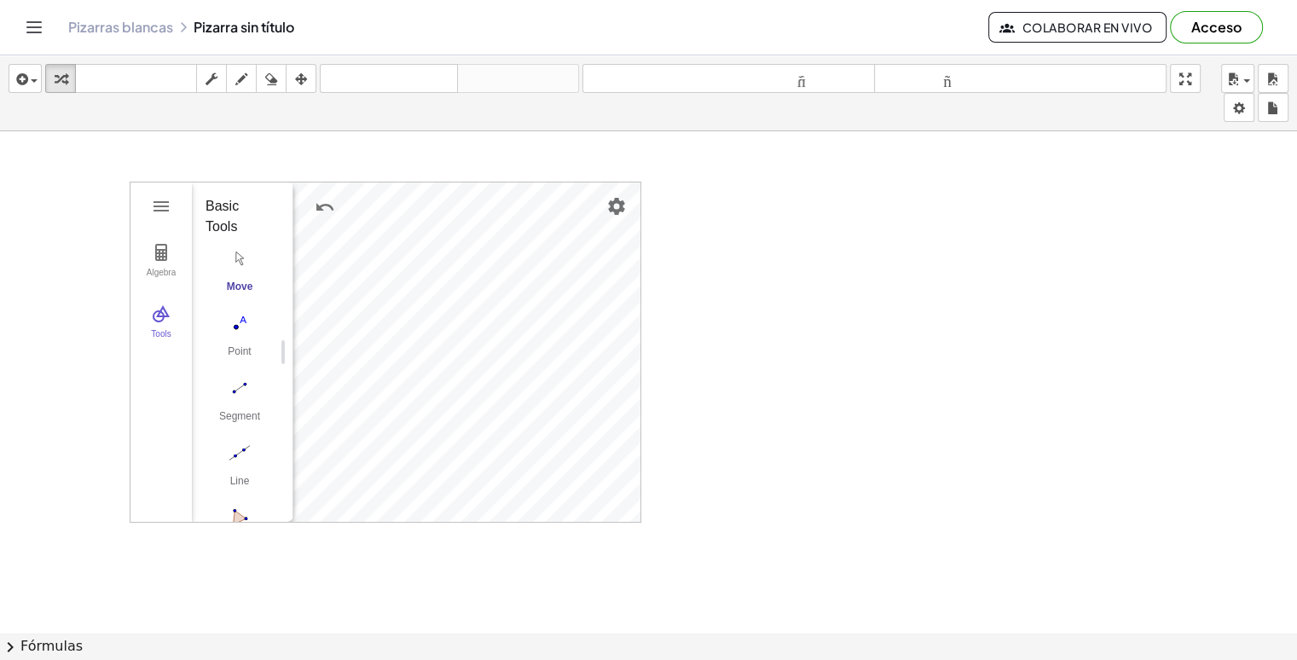
drag, startPoint x: 278, startPoint y: 345, endPoint x: 283, endPoint y: 360, distance: 15.4
drag, startPoint x: 290, startPoint y: 347, endPoint x: 564, endPoint y: 341, distance: 273.7
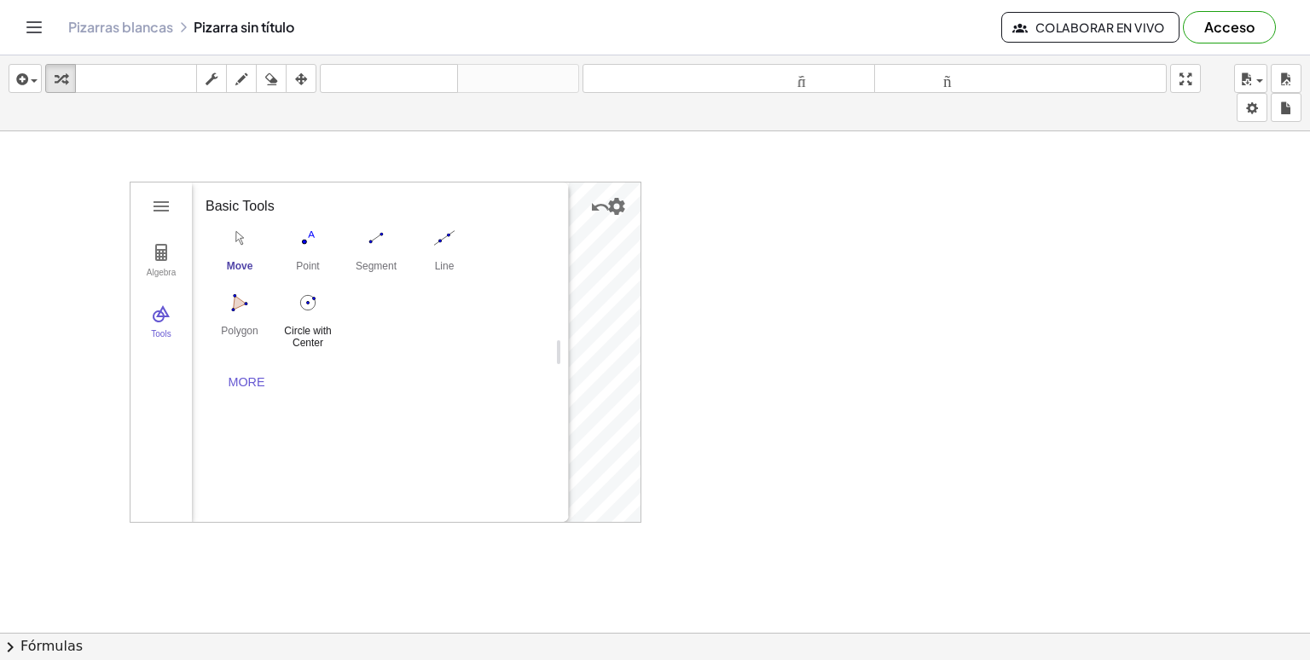
click at [317, 298] on img "Circle with Center through Point. Select center point, then point on circle" at bounding box center [308, 302] width 68 height 27
click at [707, 291] on div at bounding box center [655, 644] width 1310 height 1027
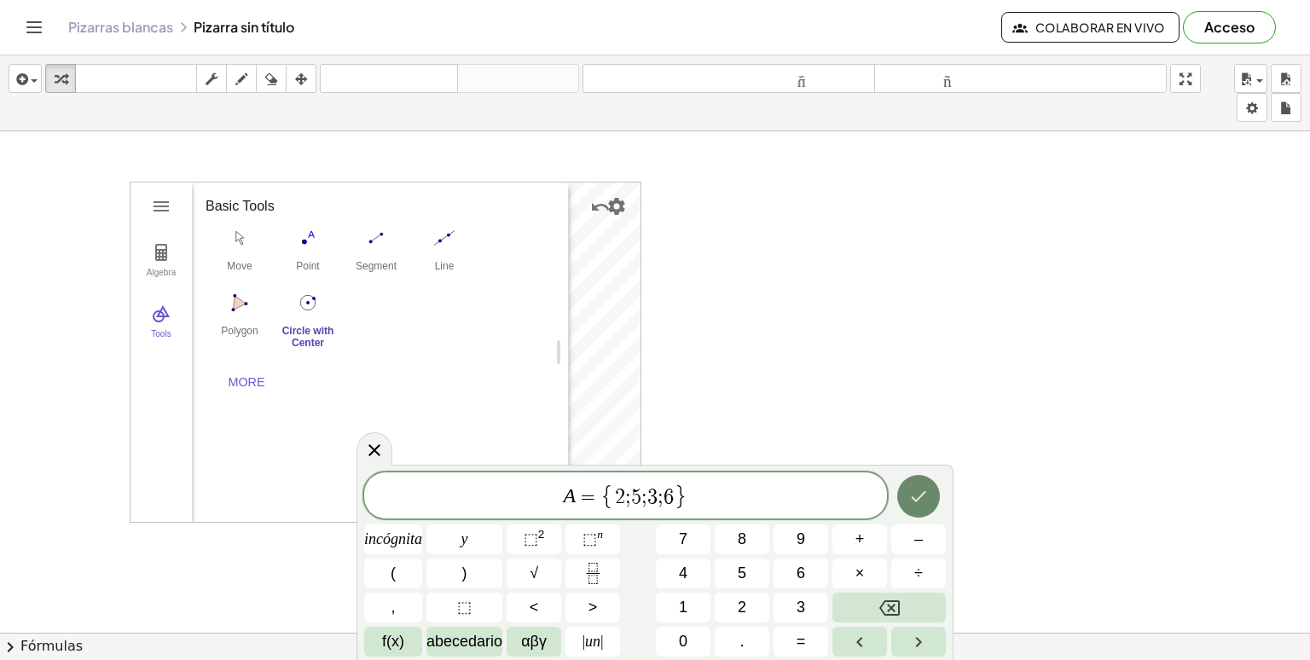
click at [912, 494] on icon "Hecho" at bounding box center [918, 496] width 20 height 20
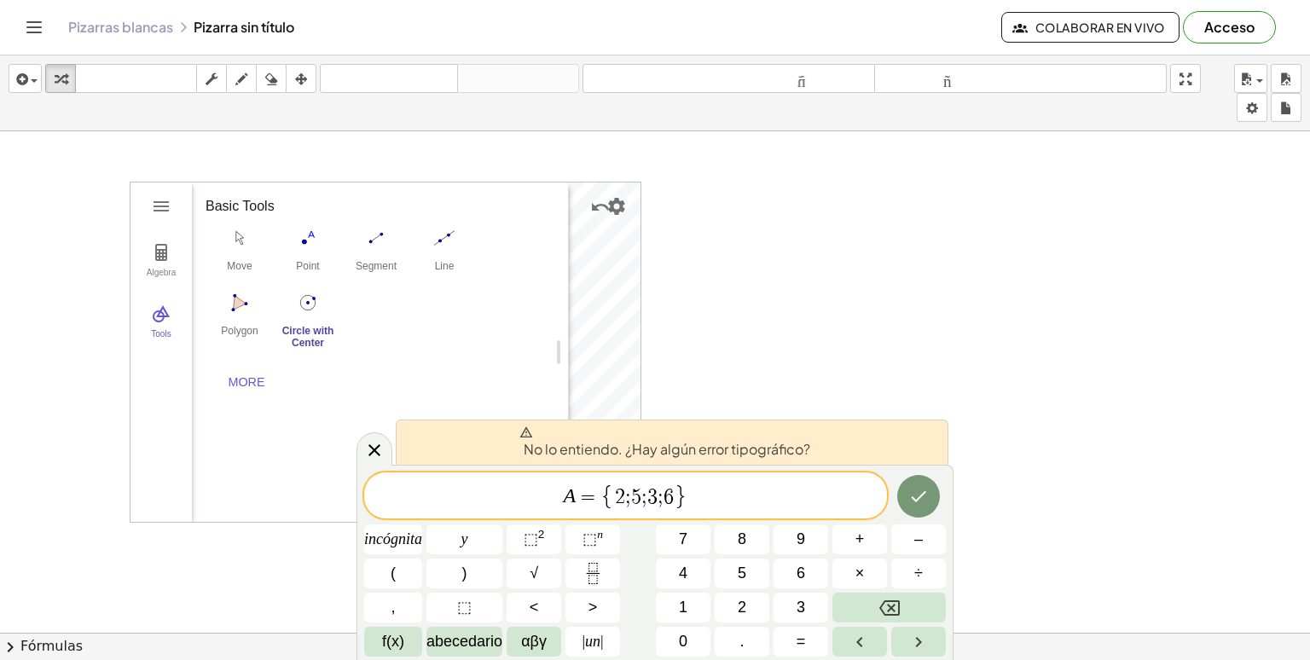
click at [748, 344] on div at bounding box center [655, 644] width 1310 height 1027
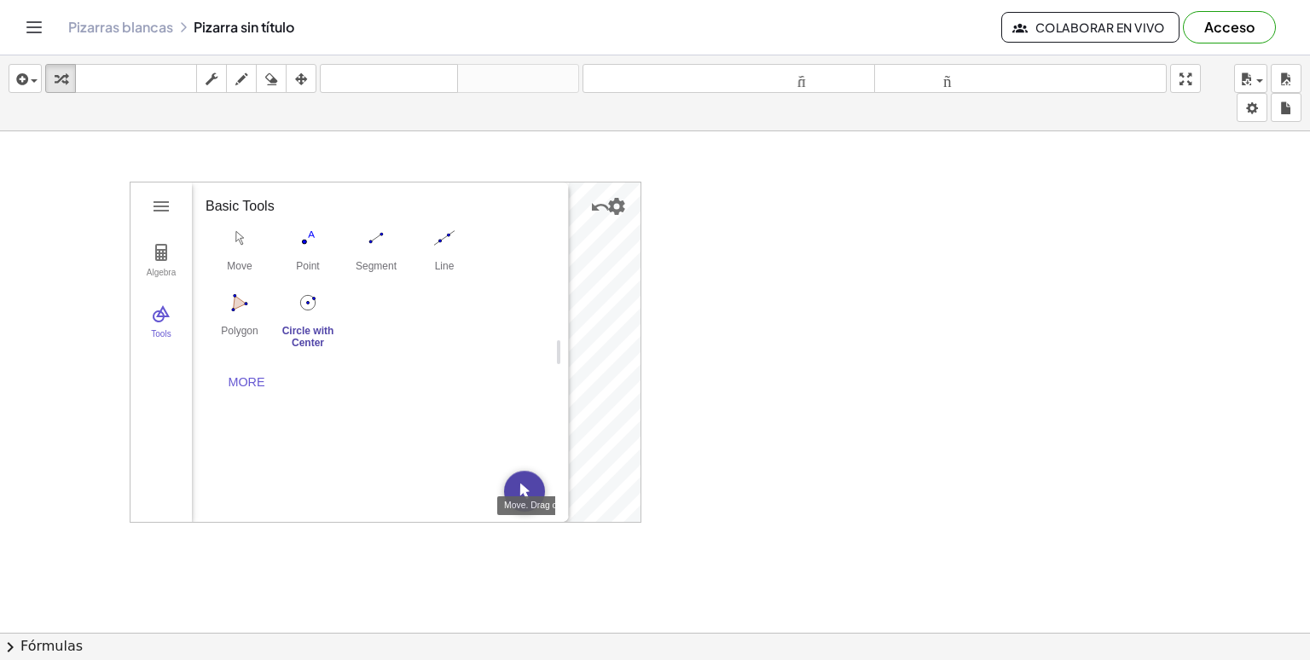
click at [526, 478] on img "Move. Drag or select object" at bounding box center [524, 491] width 41 height 41
click at [564, 393] on div "Algebra Tools Point A Point B f = Segment A, B 4.6 Point C Point D g = Segment …" at bounding box center [385, 351] width 510 height 339
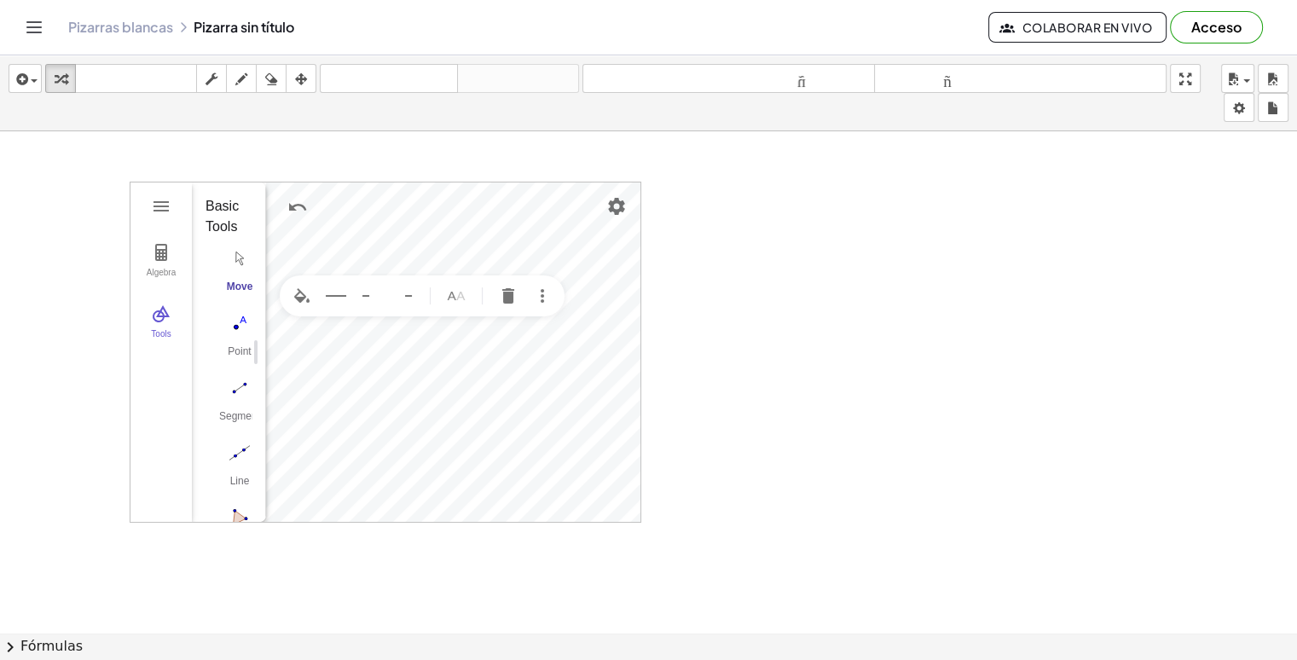
drag, startPoint x: 565, startPoint y: 349, endPoint x: 263, endPoint y: 384, distance: 304.8
